Goal: Use online tool/utility: Utilize a website feature to perform a specific function

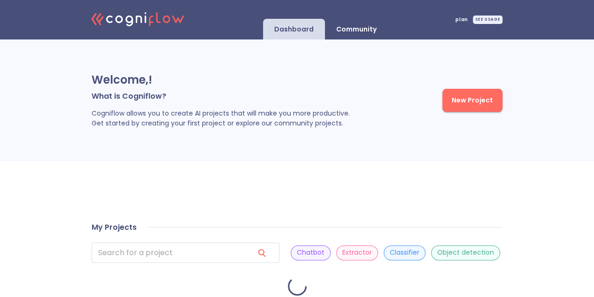
click at [477, 20] on div "SEE USAGE" at bounding box center [488, 20] width 30 height 8
click at [490, 20] on div "SEE USAGE" at bounding box center [488, 20] width 30 height 8
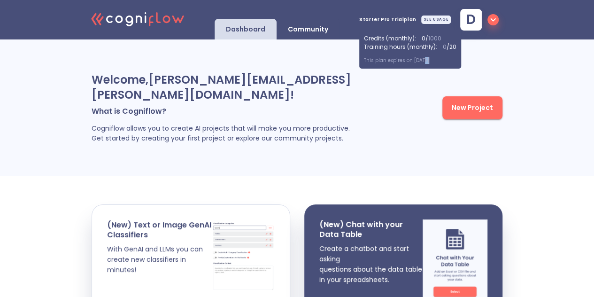
click at [422, 60] on p "This plan expires on [DATE]" at bounding box center [410, 60] width 93 height 7
click at [434, 63] on p "This plan expires on [DATE]" at bounding box center [410, 60] width 93 height 7
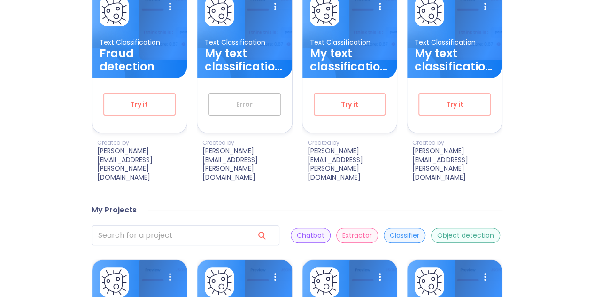
scroll to position [385, 0]
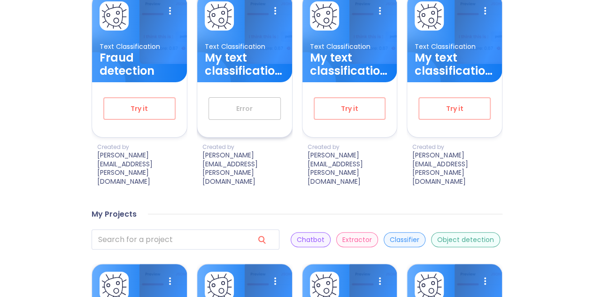
click at [234, 111] on div "Error" at bounding box center [244, 108] width 95 height 53
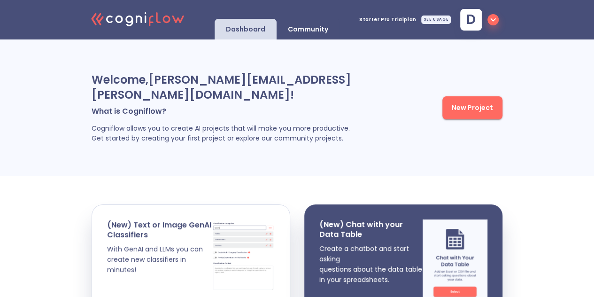
click at [424, 24] on div "Starter Pro Trial plan SEE USAGE" at bounding box center [405, 19] width 92 height 27
click at [426, 21] on div "SEE USAGE" at bounding box center [436, 20] width 30 height 8
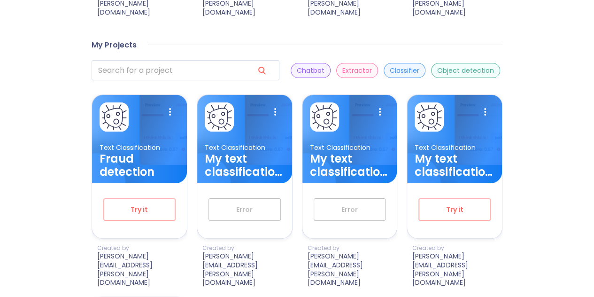
scroll to position [553, 0]
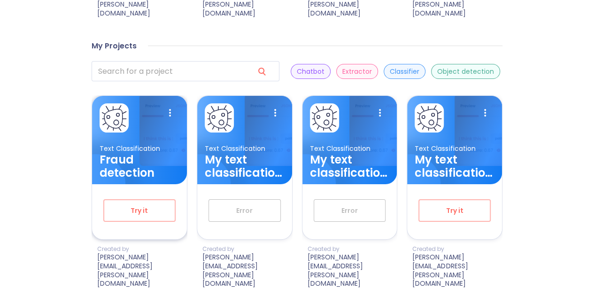
click at [130, 153] on h3 "Fraud detection" at bounding box center [140, 166] width 80 height 26
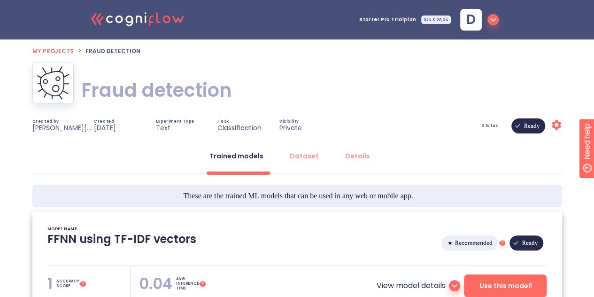
type textarea "[[DATE] 20:51:38]- Starting with download required files from shared storage [[…"
click at [426, 21] on div "SEE USAGE" at bounding box center [436, 20] width 30 height 8
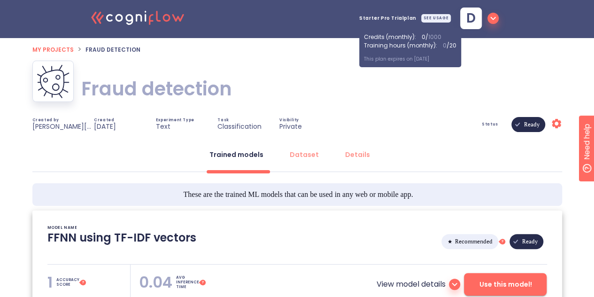
click at [400, 140] on div "Trained models Dataset Details These are the trained ML models that can be used…" at bounding box center [297, 244] width 530 height 225
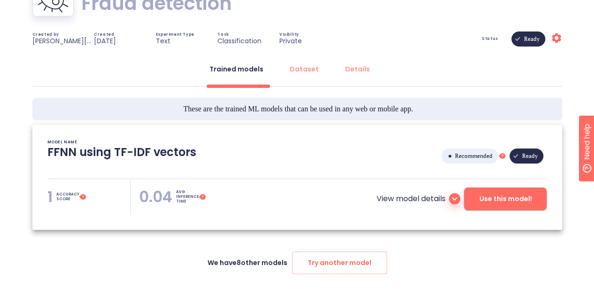
scroll to position [109, 0]
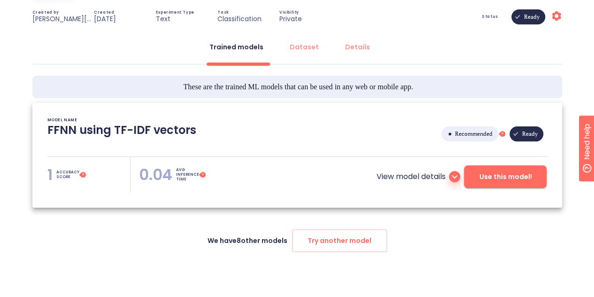
click at [452, 177] on icon at bounding box center [454, 176] width 11 height 11
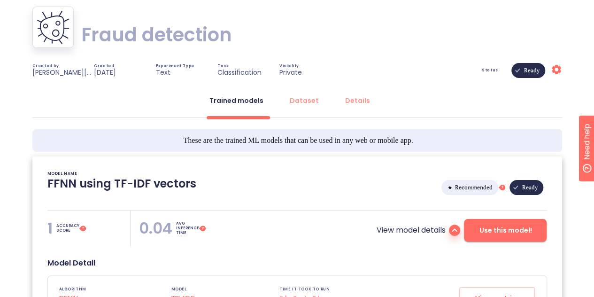
scroll to position [0, 0]
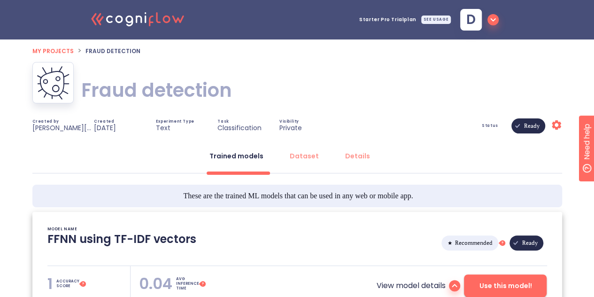
click at [431, 21] on div "SEE USAGE" at bounding box center [436, 20] width 30 height 8
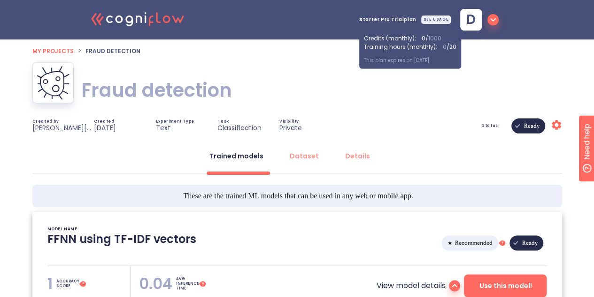
drag, startPoint x: 441, startPoint y: 56, endPoint x: 346, endPoint y: 55, distance: 94.9
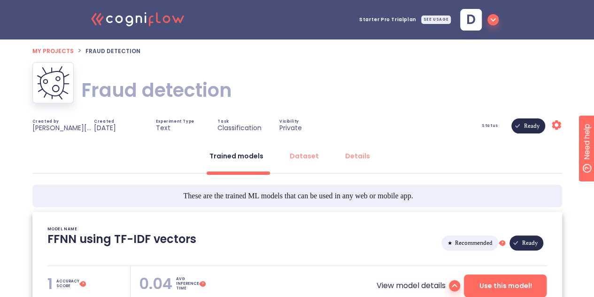
click at [360, 63] on div "Fraud detection Fraud detection" at bounding box center [297, 90] width 530 height 56
click at [394, 21] on span "Starter Pro Trial plan" at bounding box center [387, 19] width 57 height 5
click at [394, 17] on span "Starter Pro Trial plan" at bounding box center [387, 19] width 57 height 5
click at [431, 16] on div "SEE USAGE" at bounding box center [436, 20] width 30 height 8
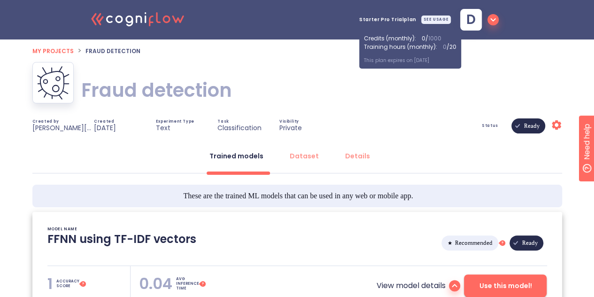
click at [135, 15] on icon ".cls-1{fill:#141624;}.cls-2{fill:#eb5e60;}.cls-3{fill:none;stroke:#eb5e60;strok…" at bounding box center [137, 18] width 103 height 29
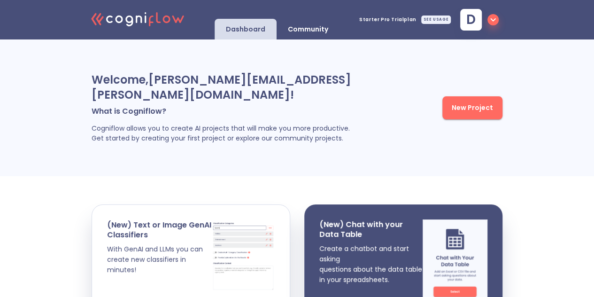
click at [493, 17] on icon "button" at bounding box center [493, 19] width 11 height 11
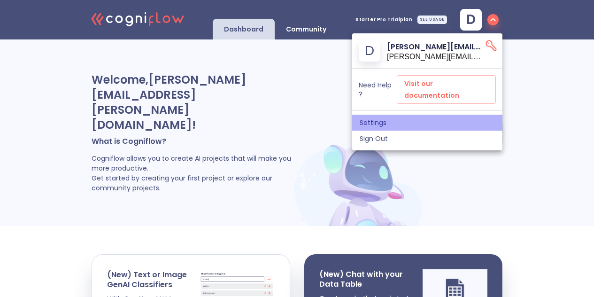
click at [364, 118] on span "Settings" at bounding box center [427, 122] width 135 height 8
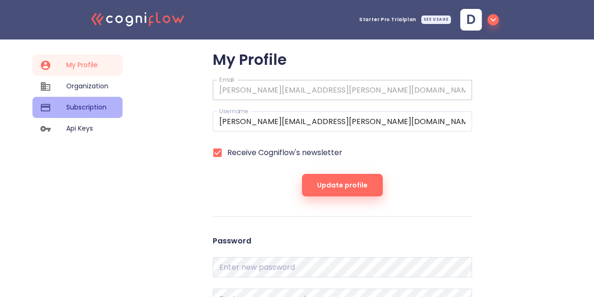
click at [105, 108] on span "Subscription" at bounding box center [87, 107] width 42 height 10
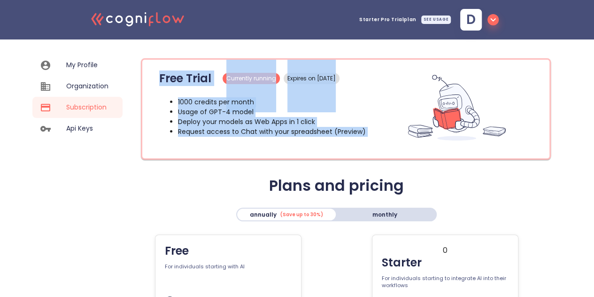
drag, startPoint x: 144, startPoint y: 64, endPoint x: 395, endPoint y: 145, distance: 263.1
click at [395, 145] on div "Free Trial Currently running Expires on [DATE] 1000 credits per month Usage of …" at bounding box center [346, 108] width 410 height 101
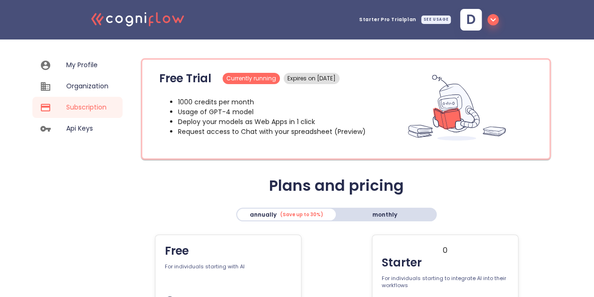
click at [430, 15] on div "Starter Pro Trial plan SEE USAGE" at bounding box center [405, 19] width 92 height 27
click at [431, 18] on div "SEE USAGE" at bounding box center [436, 20] width 30 height 8
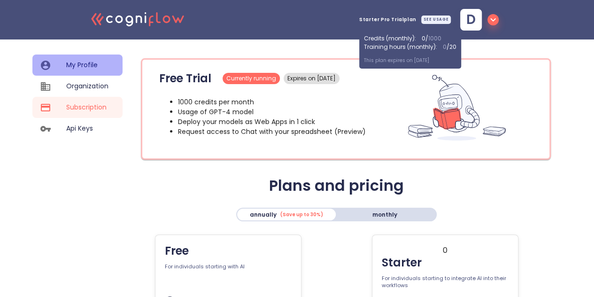
click at [60, 68] on div at bounding box center [53, 65] width 26 height 11
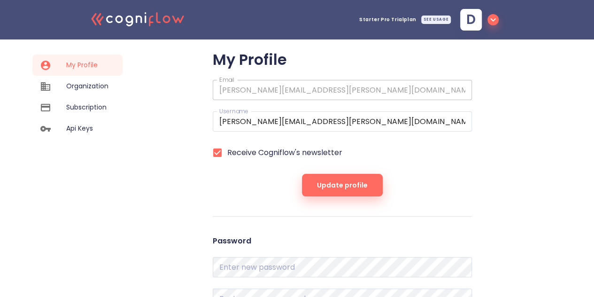
click at [145, 11] on icon ".cls-1{fill:#141624;}.cls-2{fill:#eb5e60;}.cls-3{fill:none;stroke:#eb5e60;strok…" at bounding box center [137, 18] width 103 height 29
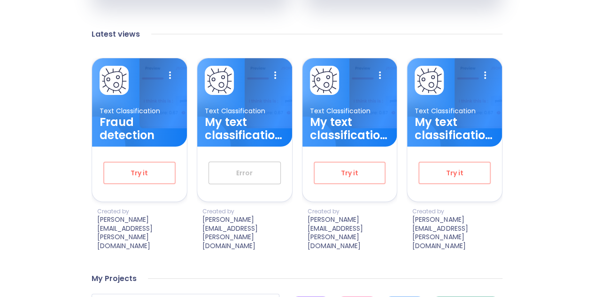
scroll to position [412, 0]
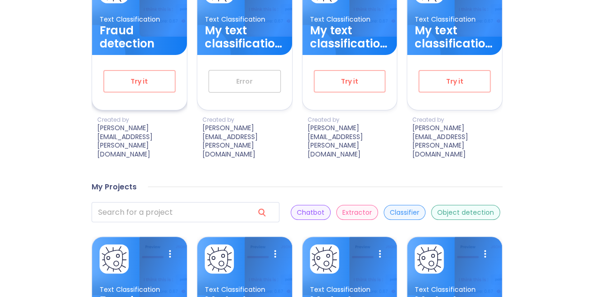
click at [114, 50] on h3 "Fraud detection" at bounding box center [140, 37] width 80 height 26
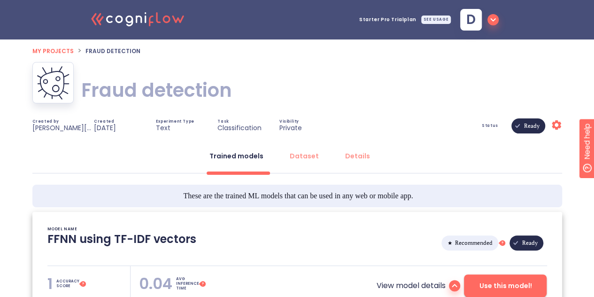
type textarea "[[DATE] 20:51:38]- Starting with download required files from shared storage [[…"
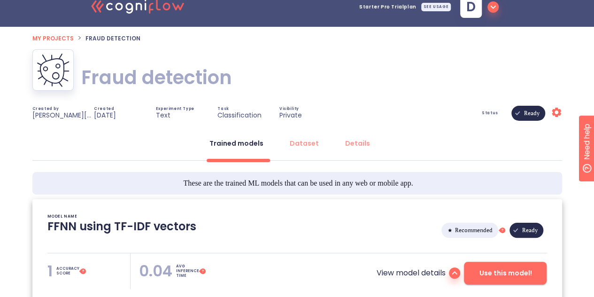
scroll to position [15, 0]
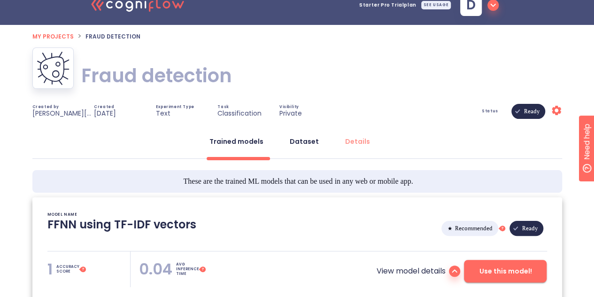
click at [298, 137] on div "Dataset" at bounding box center [304, 141] width 29 height 9
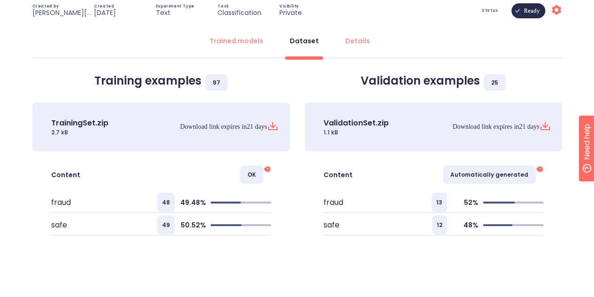
scroll to position [116, 0]
click at [349, 33] on button "Details" at bounding box center [358, 40] width 36 height 23
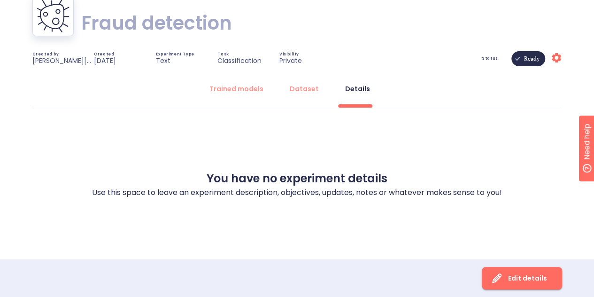
scroll to position [67, 0]
click at [300, 88] on div "Dataset" at bounding box center [304, 88] width 29 height 9
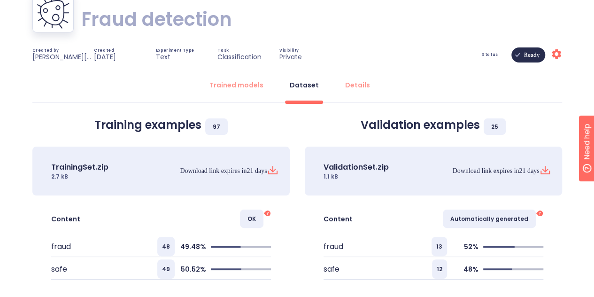
scroll to position [116, 0]
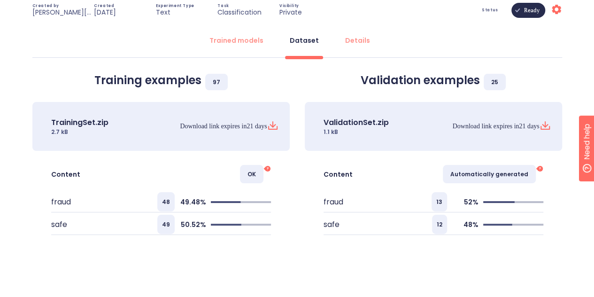
click at [259, 171] on span "OK" at bounding box center [251, 174] width 23 height 18
click at [273, 172] on div "Content OK ?" at bounding box center [160, 170] width 257 height 39
click at [258, 173] on span "OK" at bounding box center [251, 174] width 23 height 18
click at [265, 168] on icon at bounding box center [266, 169] width 4 height 4
click at [249, 178] on span "OK" at bounding box center [251, 174] width 23 height 18
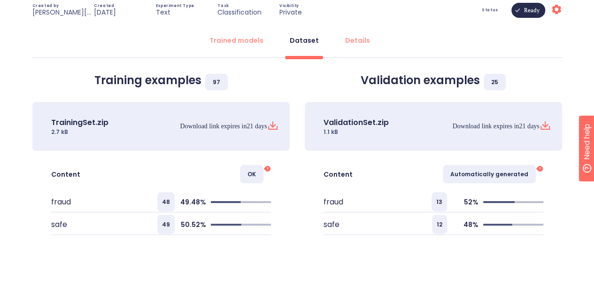
click at [267, 175] on div "OK ?" at bounding box center [197, 174] width 147 height 18
click at [262, 173] on span "OK" at bounding box center [251, 174] width 23 height 18
click at [258, 173] on span "OK" at bounding box center [251, 174] width 23 height 18
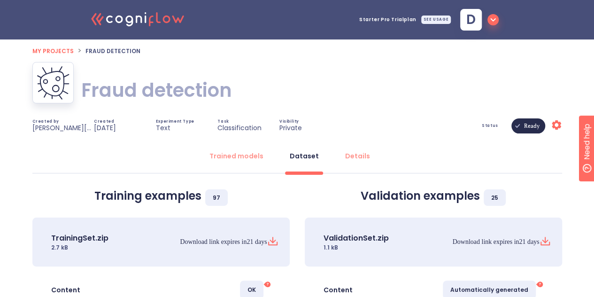
click at [522, 128] on span "Ready" at bounding box center [532, 126] width 27 height 68
click at [556, 123] on icon at bounding box center [556, 124] width 9 height 9
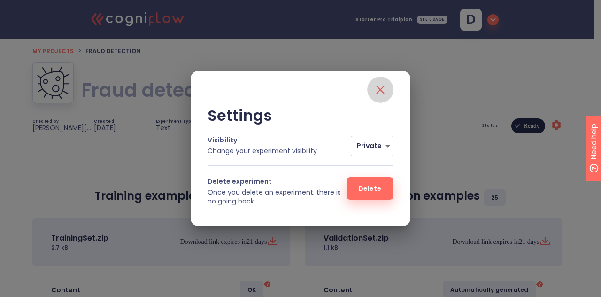
click at [380, 93] on icon "close" at bounding box center [380, 89] width 15 height 15
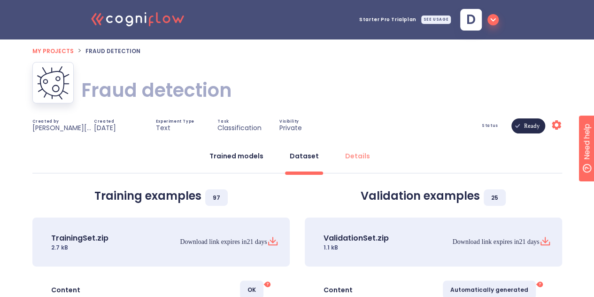
click at [236, 151] on button "Trained models" at bounding box center [236, 156] width 65 height 23
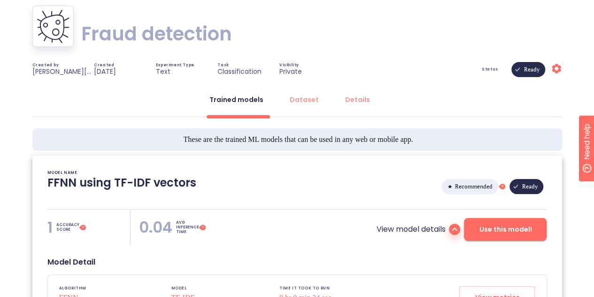
scroll to position [49, 0]
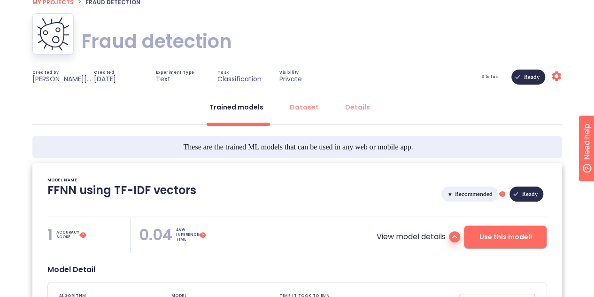
click at [523, 195] on span "Ready" at bounding box center [530, 194] width 27 height 68
click at [527, 82] on span "Ready" at bounding box center [532, 77] width 27 height 68
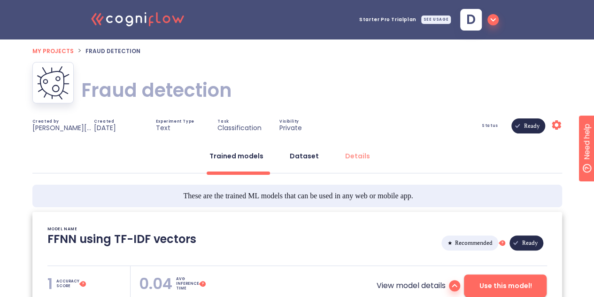
click at [302, 164] on button "Dataset" at bounding box center [304, 156] width 40 height 23
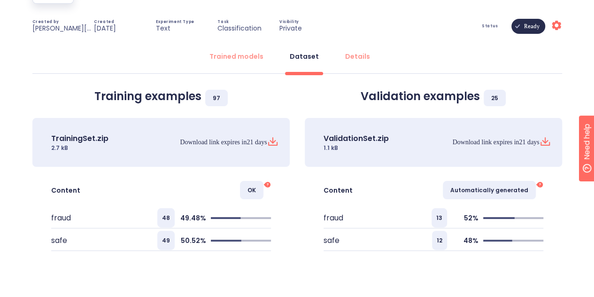
scroll to position [116, 0]
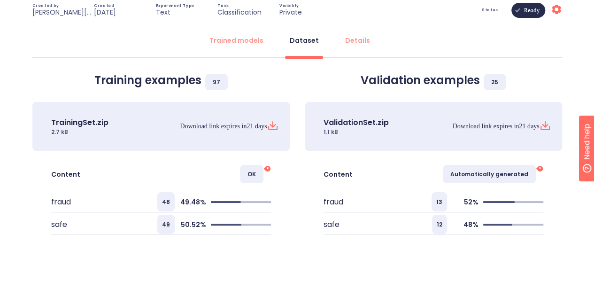
click at [162, 197] on span "48" at bounding box center [165, 201] width 17 height 19
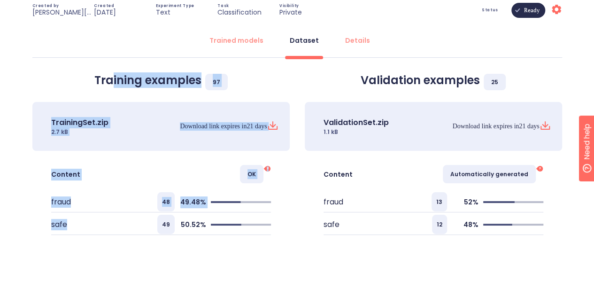
drag, startPoint x: 162, startPoint y: 218, endPoint x: 115, endPoint y: 80, distance: 145.9
click at [115, 80] on div "Training examples 97 TrainingSet.zip 2.7 kB Download link expires [DATE] Conten…" at bounding box center [161, 154] width 272 height 176
click at [115, 80] on h3 "Training examples 97" at bounding box center [160, 80] width 257 height 13
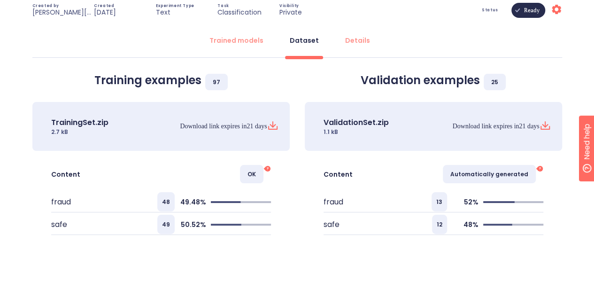
click at [118, 85] on h3 "Training examples 97" at bounding box center [160, 80] width 257 height 13
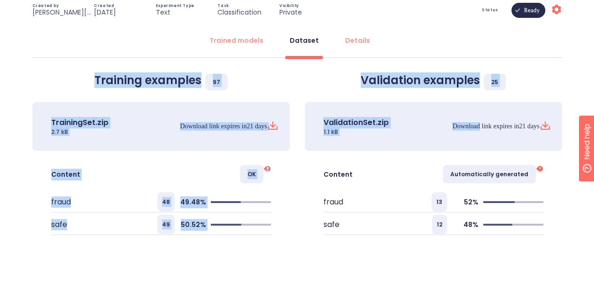
drag, startPoint x: 118, startPoint y: 85, endPoint x: 465, endPoint y: 132, distance: 349.9
click at [465, 132] on div "Training examples 97 TrainingSet.zip 2.7 kB Download link expires [DATE] Conten…" at bounding box center [297, 153] width 545 height 207
click at [465, 132] on div "Download link expires [DATE]" at bounding box center [475, 126] width 152 height 19
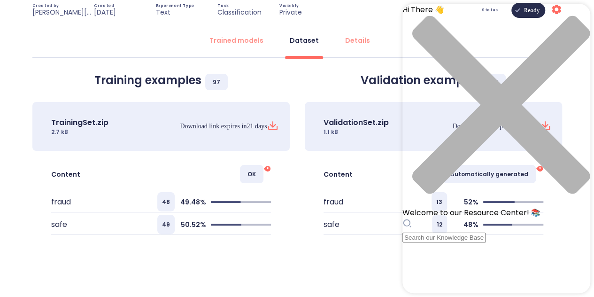
click at [504, 218] on div "Resource Center Header" at bounding box center [497, 230] width 188 height 24
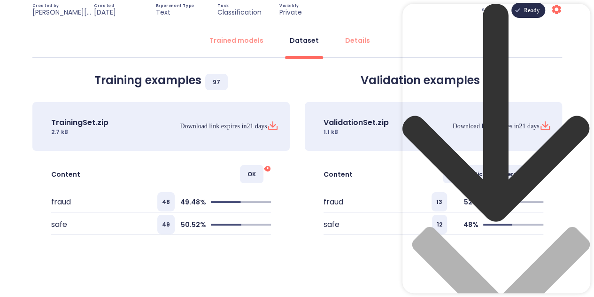
click at [504, 54] on div "Resource Center Header" at bounding box center [497, 223] width 188 height 438
type input "h"
type input "how do i add more data into my model"
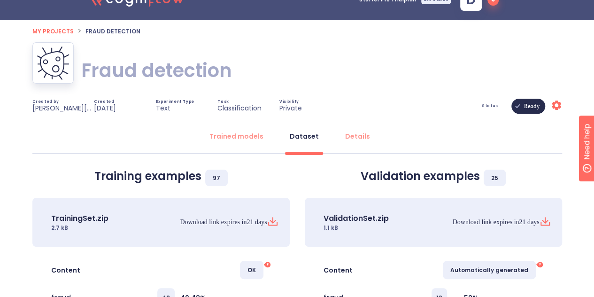
scroll to position [0, 0]
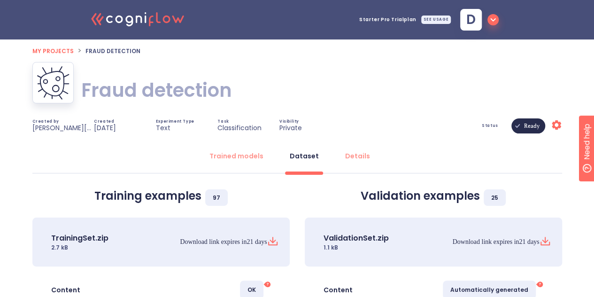
click at [489, 124] on span "Status" at bounding box center [490, 126] width 16 height 4
click at [533, 124] on span "Ready" at bounding box center [532, 126] width 27 height 68
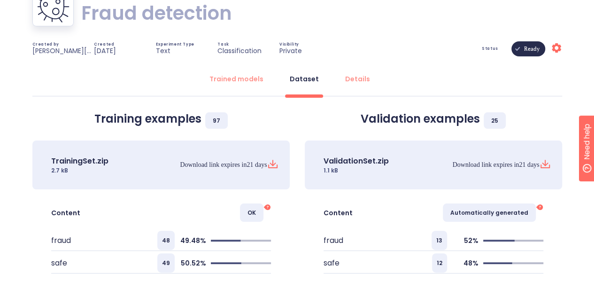
scroll to position [116, 0]
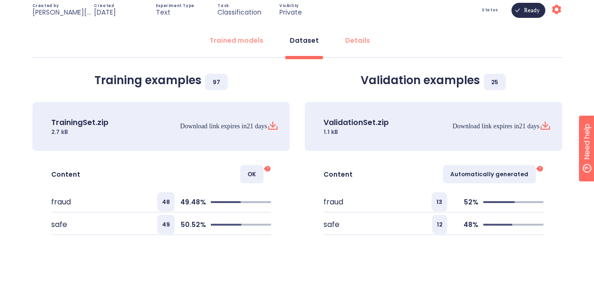
click at [266, 125] on p "Download link expires [DATE]" at bounding box center [223, 126] width 87 height 8
click at [277, 128] on icon at bounding box center [273, 127] width 8 height 3
click at [264, 170] on icon "?" at bounding box center [268, 169] width 8 height 8
click at [253, 171] on span "OK" at bounding box center [251, 174] width 23 height 18
click at [264, 170] on icon "?" at bounding box center [268, 169] width 8 height 8
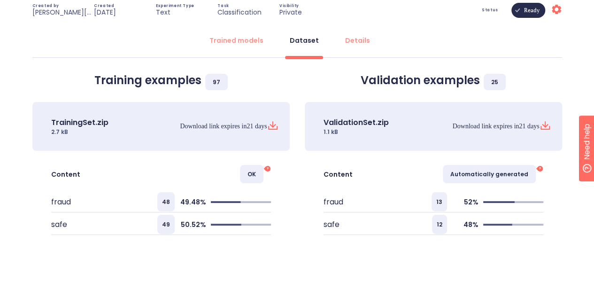
click at [222, 79] on span "97" at bounding box center [216, 82] width 23 height 16
click at [210, 81] on span "97" at bounding box center [216, 82] width 23 height 16
click at [225, 82] on span "97" at bounding box center [216, 82] width 23 height 16
click at [548, 126] on icon at bounding box center [545, 125] width 11 height 11
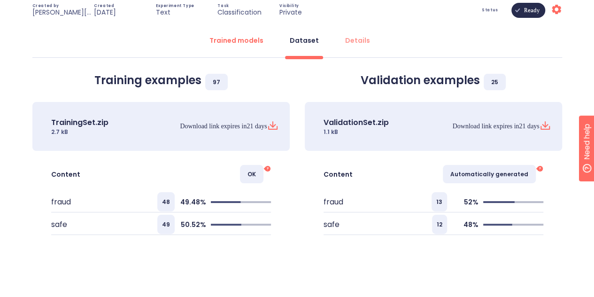
scroll to position [0, 0]
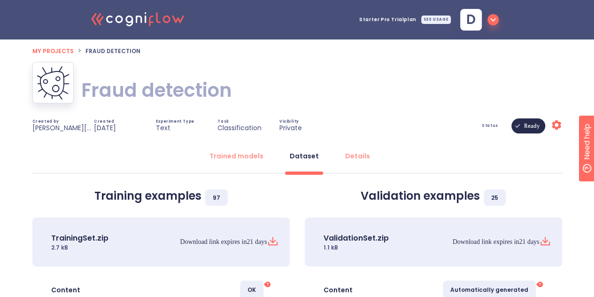
click at [472, 13] on span "d" at bounding box center [470, 19] width 9 height 13
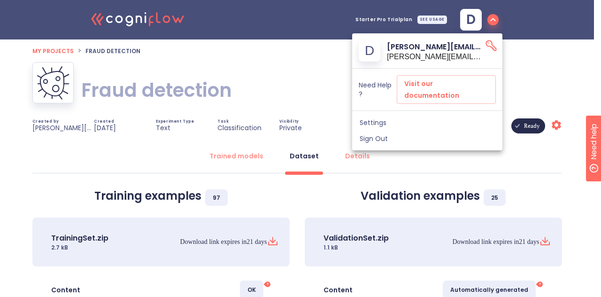
click at [116, 17] on div at bounding box center [300, 148] width 601 height 297
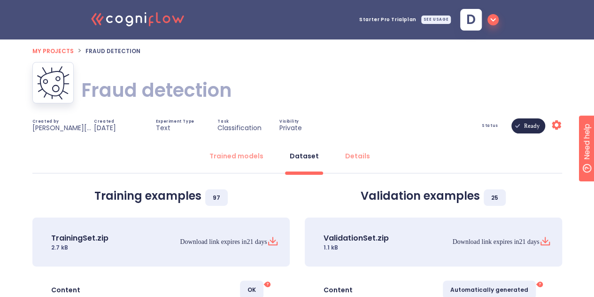
click at [156, 21] on icon ".cls-1{fill:#141624;}.cls-2{fill:#eb5e60;}.cls-3{fill:none;stroke:#eb5e60;strok…" at bounding box center [137, 18] width 103 height 29
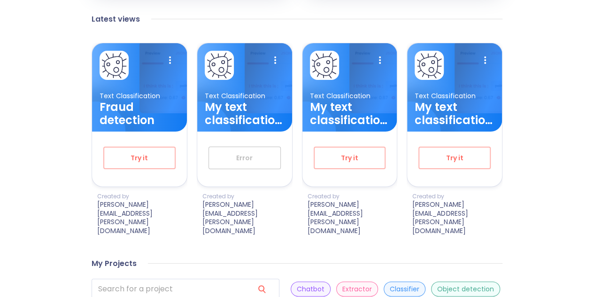
scroll to position [336, 0]
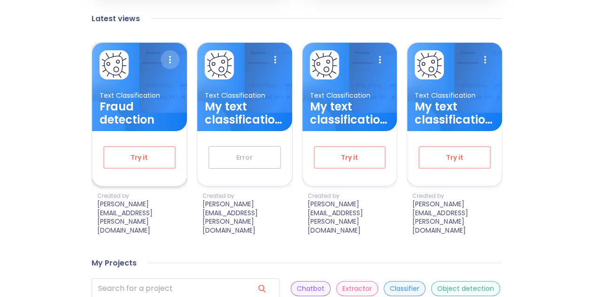
click at [169, 69] on icon at bounding box center [170, 59] width 19 height 19
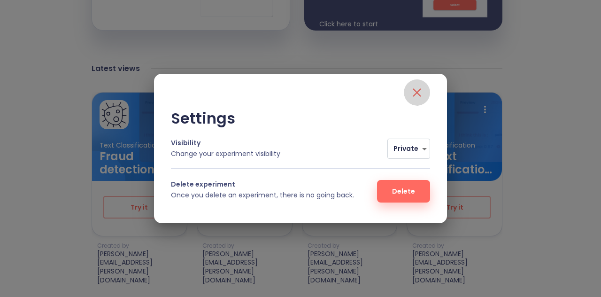
click at [416, 92] on icon "close" at bounding box center [417, 92] width 8 height 8
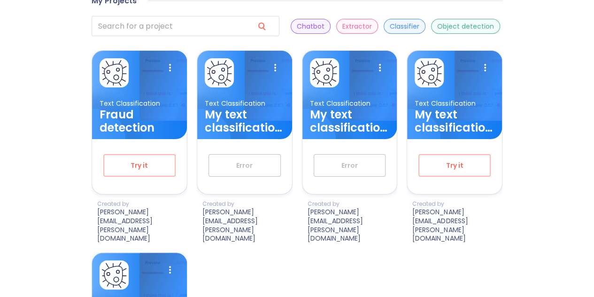
scroll to position [599, 0]
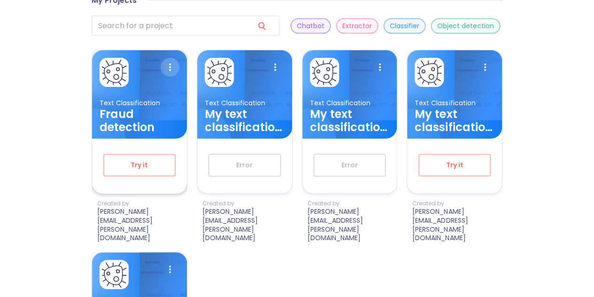
click at [165, 58] on icon at bounding box center [170, 67] width 19 height 19
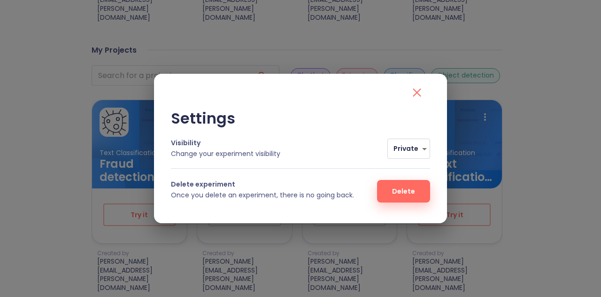
click at [190, 47] on div "Settings Visibility Change your experiment visibility Private 0 Delete experime…" at bounding box center [300, 148] width 601 height 297
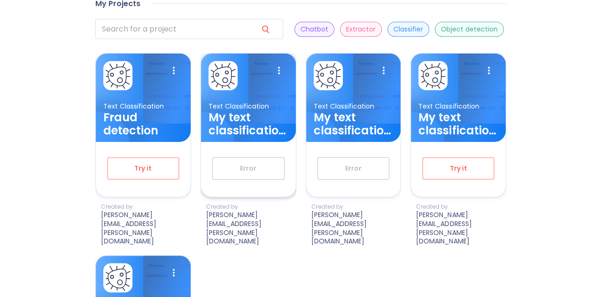
scroll to position [595, 0]
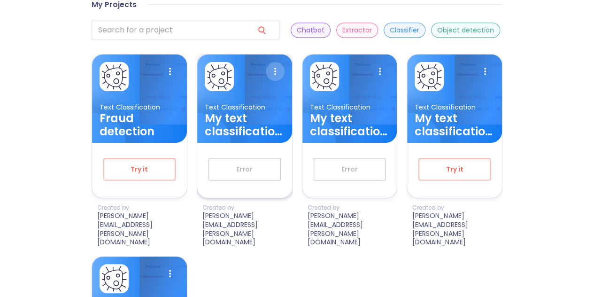
click at [271, 70] on icon at bounding box center [275, 71] width 19 height 19
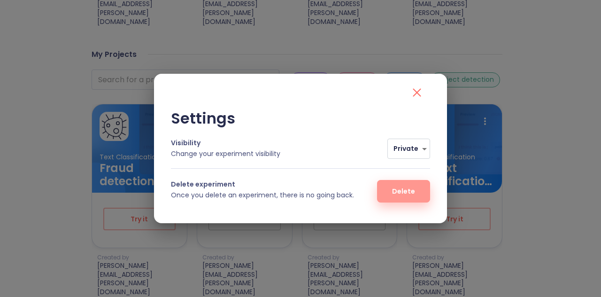
click at [401, 189] on span "Delete" at bounding box center [403, 192] width 23 height 12
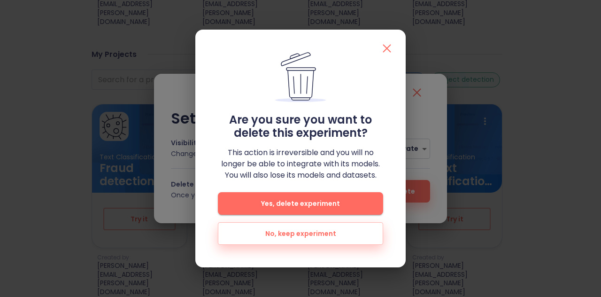
click at [318, 195] on button "Yes, delete experiment" at bounding box center [300, 203] width 165 height 23
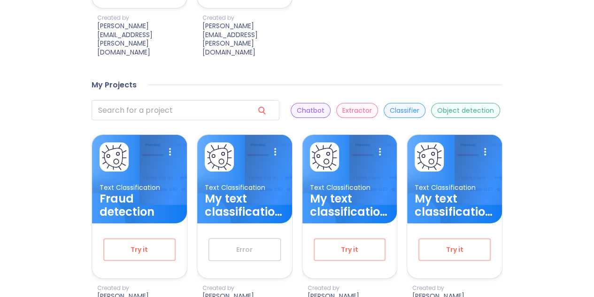
scroll to position [514, 0]
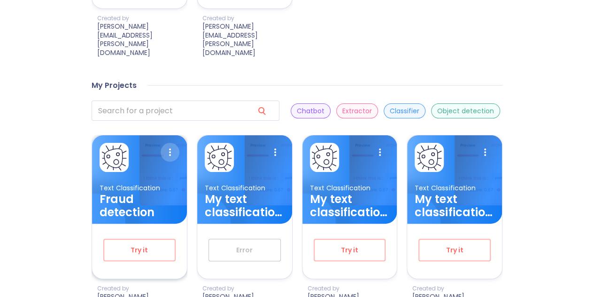
click at [171, 145] on icon at bounding box center [170, 152] width 19 height 19
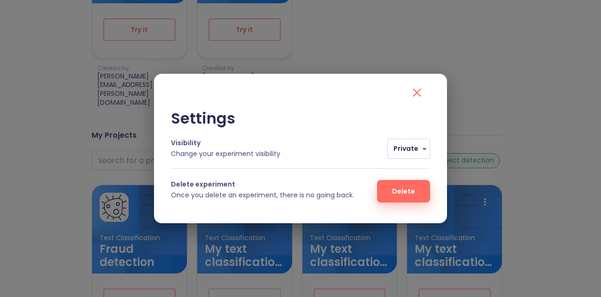
click at [120, 194] on div "Settings Visibility Change your experiment visibility Private 0 Delete experime…" at bounding box center [300, 148] width 601 height 297
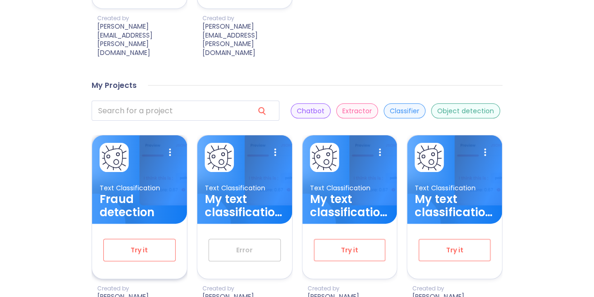
scroll to position [539, 0]
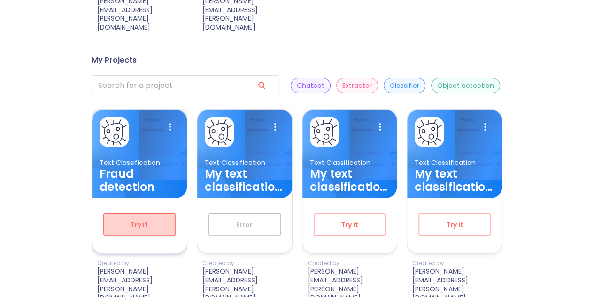
click at [160, 219] on span "Try it" at bounding box center [139, 225] width 41 height 12
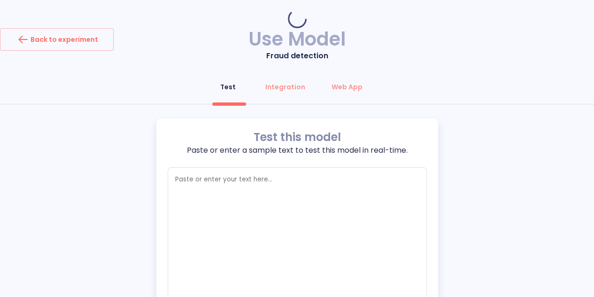
type textarea "x"
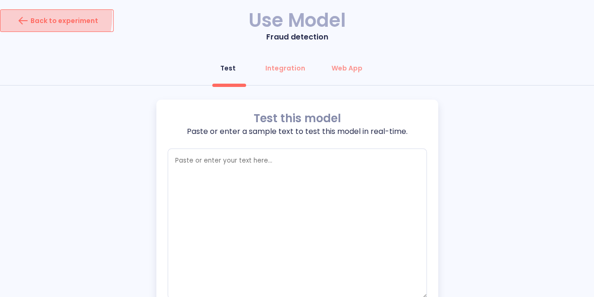
click at [21, 16] on icon "button" at bounding box center [23, 20] width 15 height 15
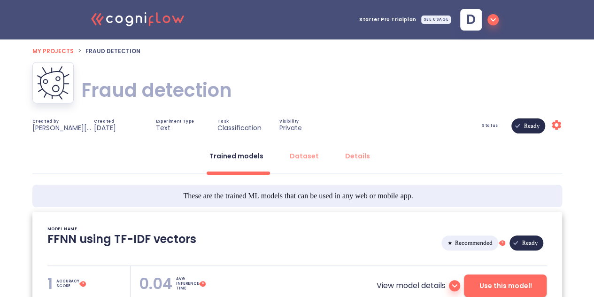
type textarea "[[DATE] 20:51:38]- Starting with download required files from shared storage [[…"
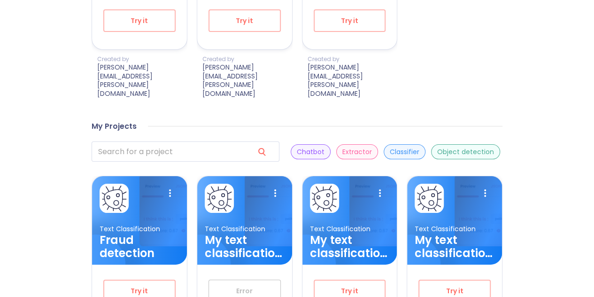
scroll to position [539, 0]
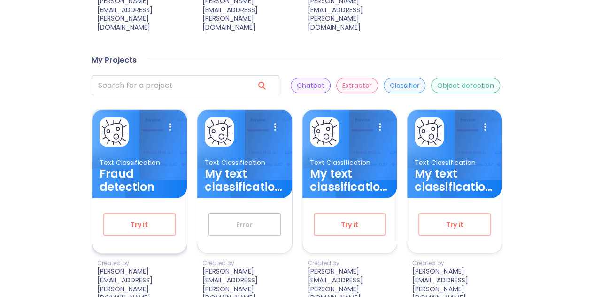
click at [133, 167] on h3 "Fraud detection" at bounding box center [140, 180] width 80 height 26
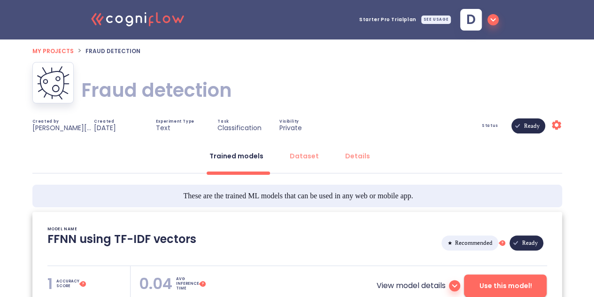
type textarea "[[DATE] 20:51:38]- Starting with download required files from shared storage [[…"
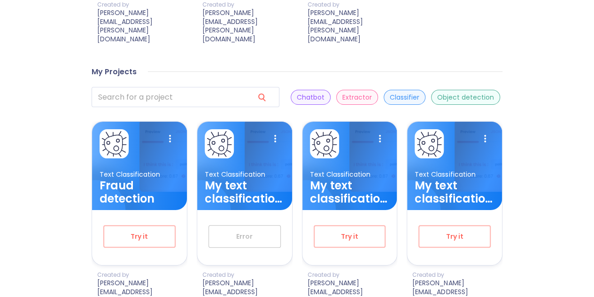
scroll to position [539, 0]
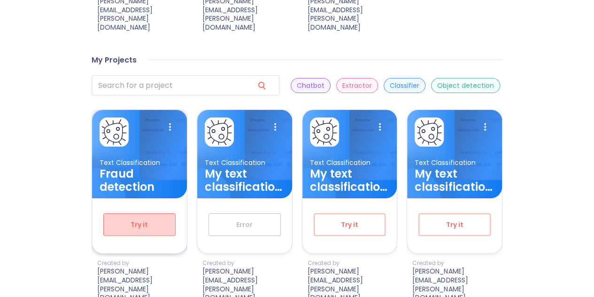
click at [148, 225] on button "Try it" at bounding box center [139, 224] width 72 height 23
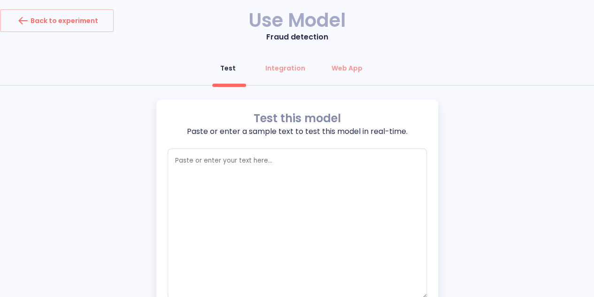
type textarea "x"
click at [292, 70] on div "Integration" at bounding box center [285, 67] width 40 height 9
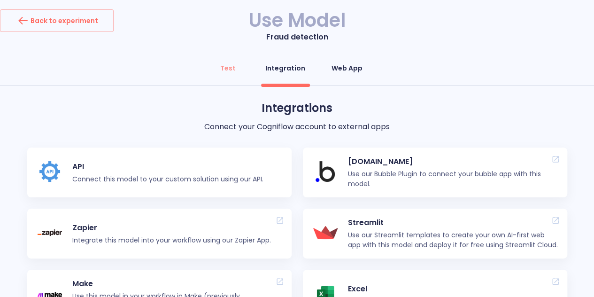
click at [349, 68] on div "Web App" at bounding box center [347, 67] width 31 height 9
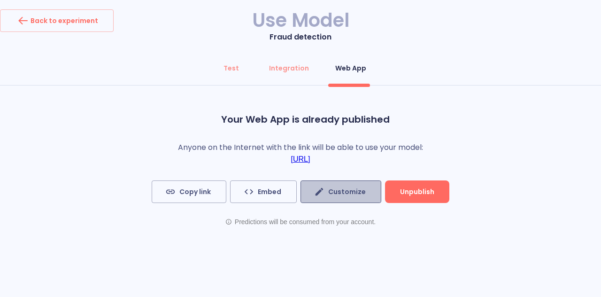
click at [343, 193] on span "Customize" at bounding box center [341, 192] width 50 height 12
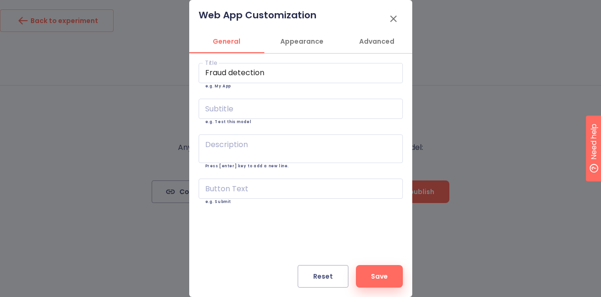
click at [321, 42] on span "Appearance" at bounding box center [302, 42] width 64 height 12
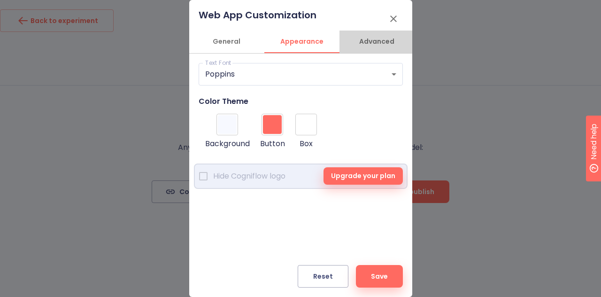
click at [371, 39] on span "Advanced" at bounding box center [377, 42] width 64 height 12
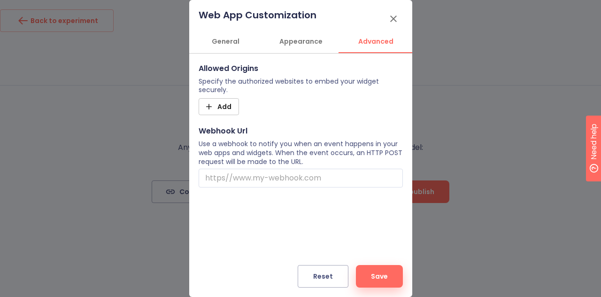
scroll to position [0, 2]
click at [297, 30] on div "Web App Customization General Appearance Advanced Title Fraud detection Title e…" at bounding box center [300, 148] width 223 height 297
click at [297, 36] on span "Appearance" at bounding box center [300, 42] width 64 height 12
type input "#000000"
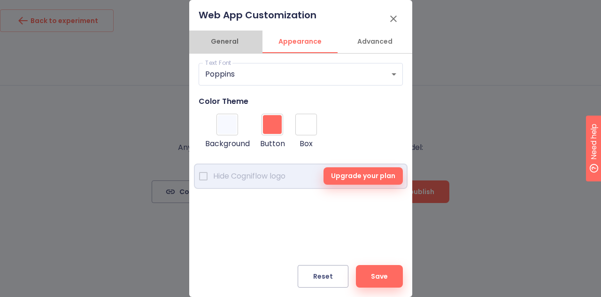
click at [228, 49] on button "General" at bounding box center [224, 42] width 75 height 23
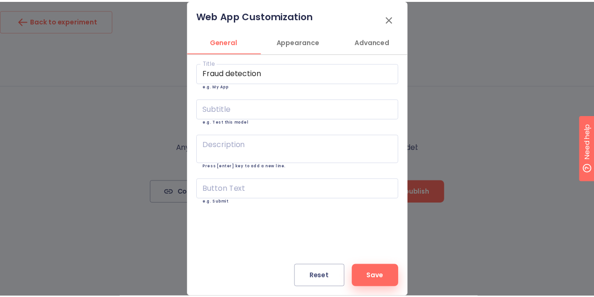
scroll to position [0, 0]
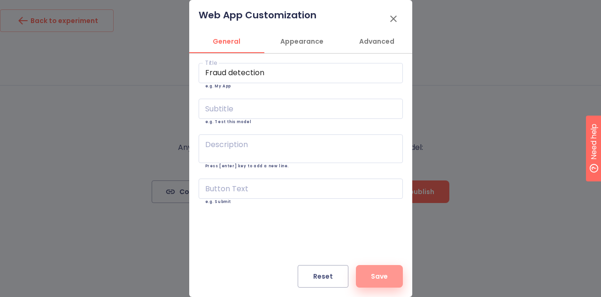
click at [378, 280] on span "Save" at bounding box center [379, 277] width 17 height 12
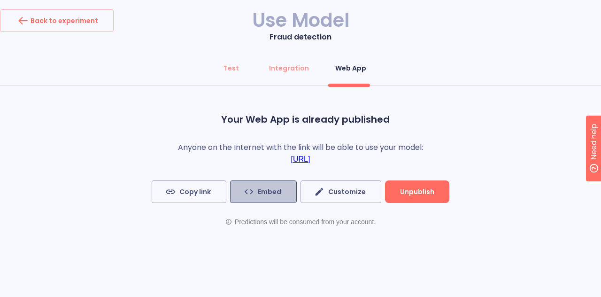
click at [268, 200] on button "Embed" at bounding box center [263, 191] width 67 height 23
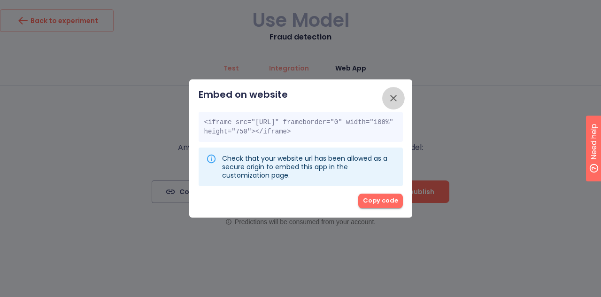
click at [385, 89] on button "button" at bounding box center [393, 98] width 23 height 23
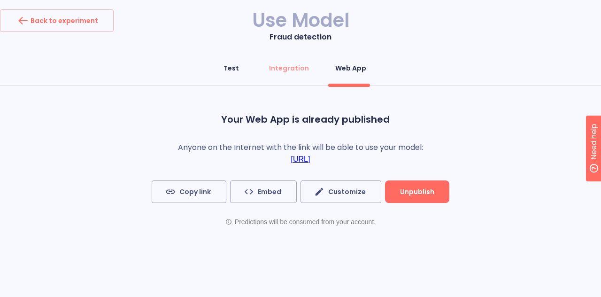
click at [232, 67] on div "Test" at bounding box center [232, 67] width 16 height 9
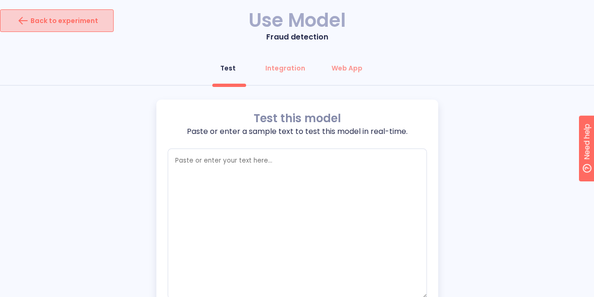
click at [60, 20] on div "Back to experiment" at bounding box center [57, 20] width 83 height 15
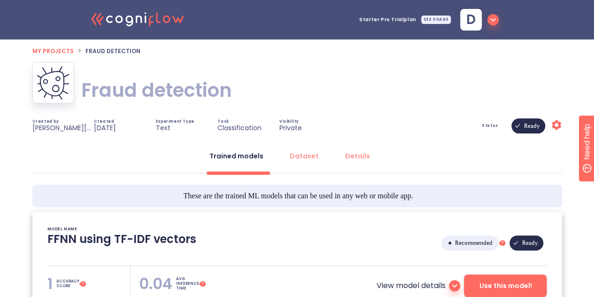
type textarea "[[DATE] 20:51:38]- Starting with download required files from shared storage [[…"
click at [436, 16] on div "SEE USAGE" at bounding box center [436, 20] width 30 height 8
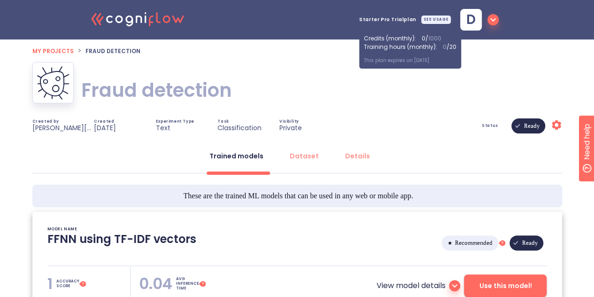
click at [462, 24] on div "d" at bounding box center [471, 20] width 22 height 22
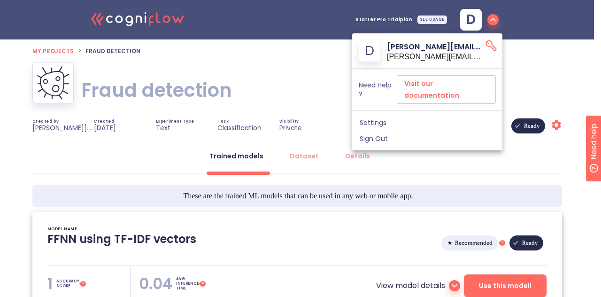
click at [247, 86] on div at bounding box center [300, 148] width 601 height 297
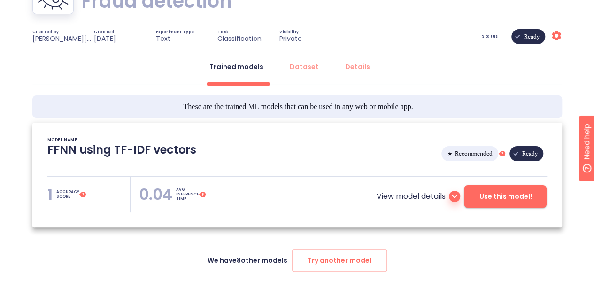
scroll to position [109, 0]
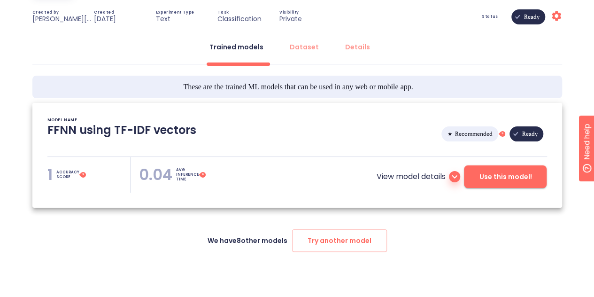
click at [425, 179] on p "View model details" at bounding box center [410, 176] width 69 height 11
click at [451, 179] on icon at bounding box center [454, 176] width 11 height 11
click at [456, 173] on icon at bounding box center [454, 176] width 11 height 11
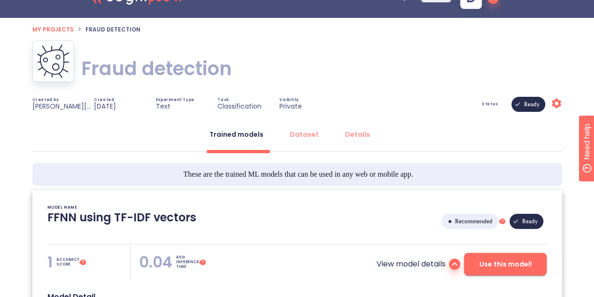
scroll to position [0, 0]
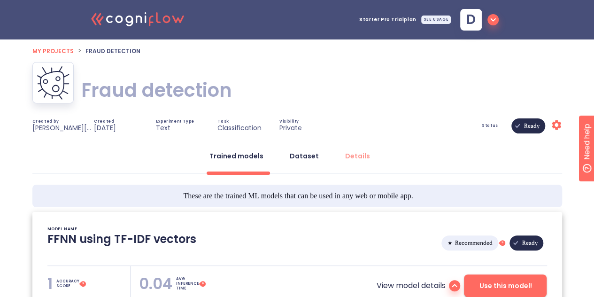
click at [309, 156] on div "Dataset" at bounding box center [304, 155] width 29 height 9
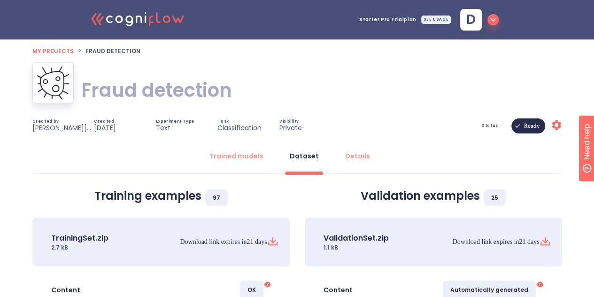
scroll to position [116, 0]
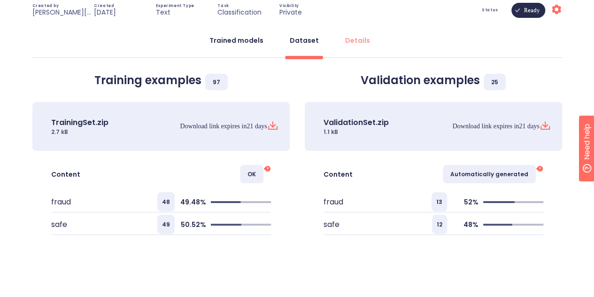
click at [218, 46] on button "Trained models" at bounding box center [236, 40] width 65 height 23
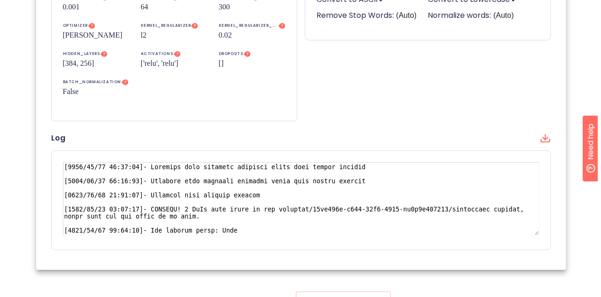
scroll to position [501, 0]
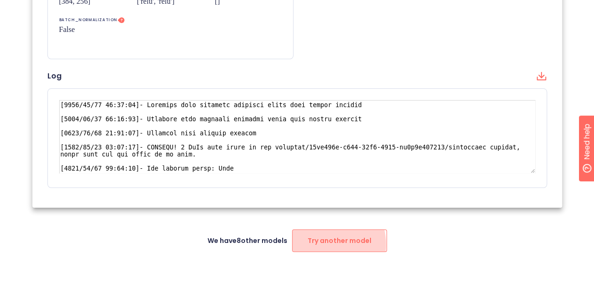
click at [320, 244] on span "Try another model" at bounding box center [340, 241] width 64 height 12
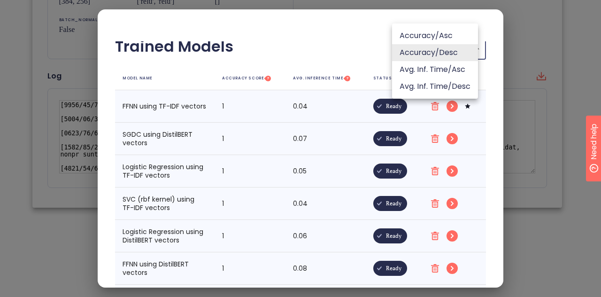
scroll to position [7, 0]
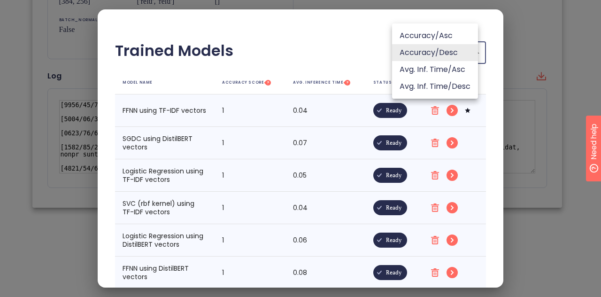
click at [461, 50] on li "Accuracy/Desc" at bounding box center [435, 52] width 86 height 17
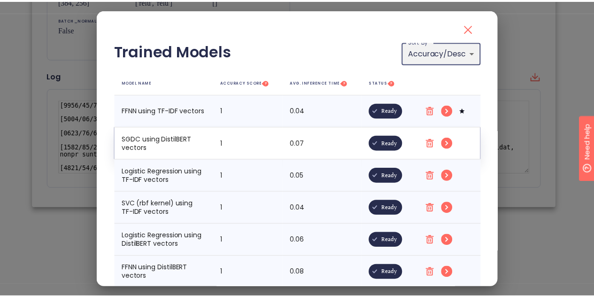
scroll to position [11, 0]
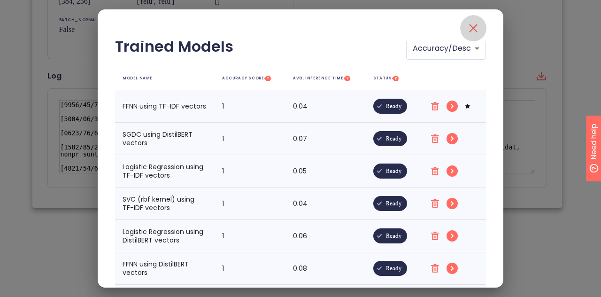
click at [470, 28] on icon "close" at bounding box center [474, 28] width 8 height 8
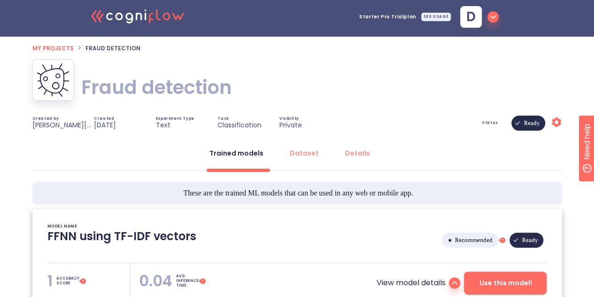
scroll to position [0, 0]
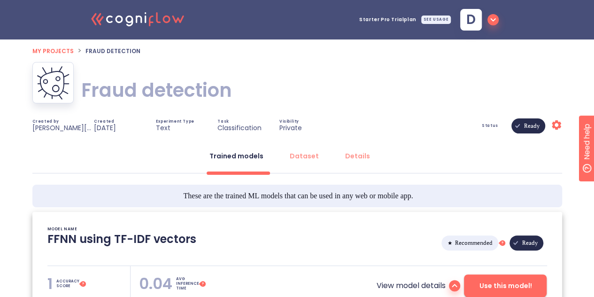
click at [441, 159] on div "Trained models Dataset Details" at bounding box center [297, 159] width 530 height 28
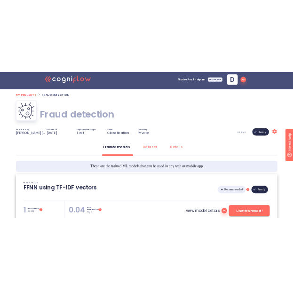
scroll to position [5, 0]
